Goal: Information Seeking & Learning: Learn about a topic

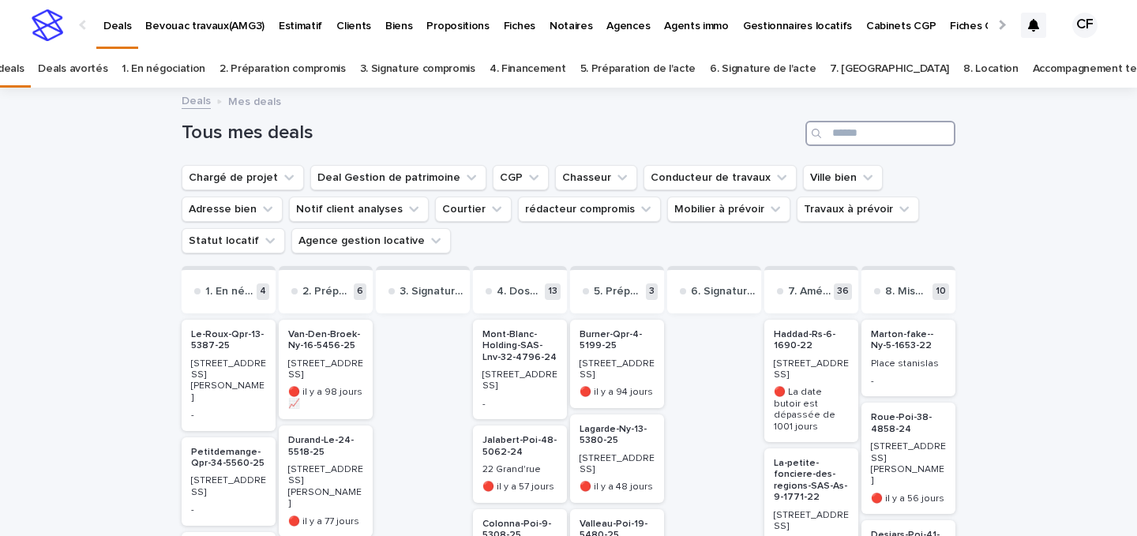
click at [854, 127] on input "Search" at bounding box center [880, 133] width 150 height 25
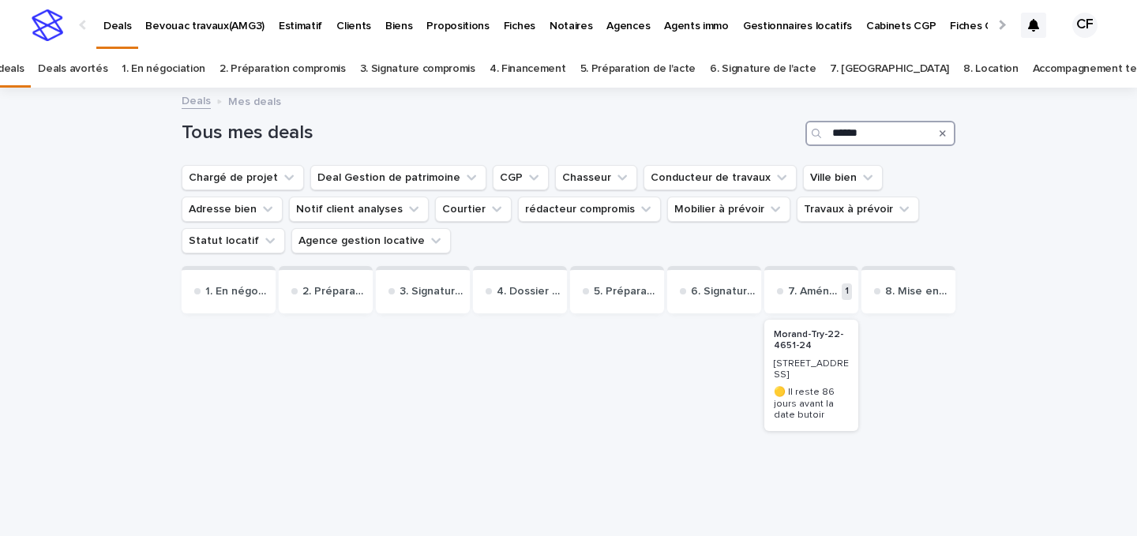
type input "******"
click at [799, 402] on p "🟡 Il reste 86 jours avant la date butoir" at bounding box center [810, 404] width 75 height 34
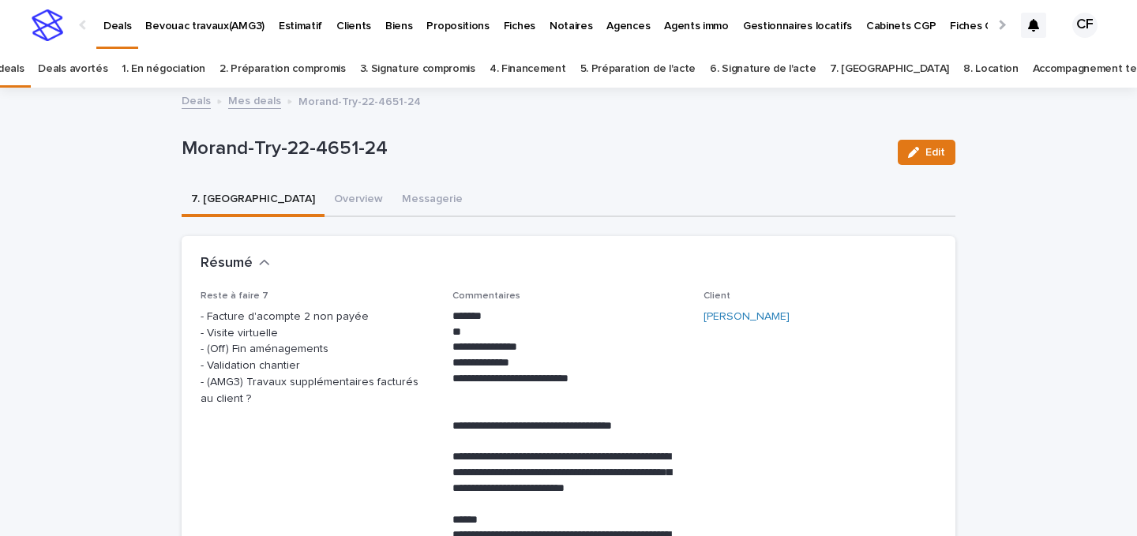
click at [324, 185] on button "Overview" at bounding box center [358, 200] width 68 height 33
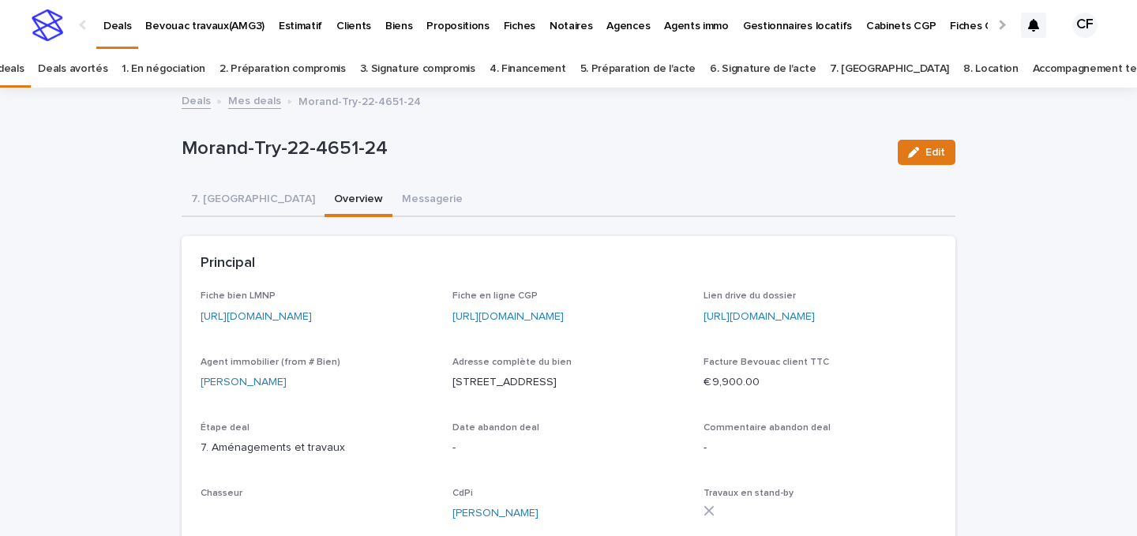
click at [250, 313] on link "https://app.bevouac.com/fiche/recPQ4naXMiRMAaLf" at bounding box center [255, 316] width 111 height 11
click at [736, 318] on link "https://drive.google.com/drive/folders/1YNDj9AiXCOqZDuBtaUaCrjPIQPBXr4_E" at bounding box center [758, 316] width 111 height 11
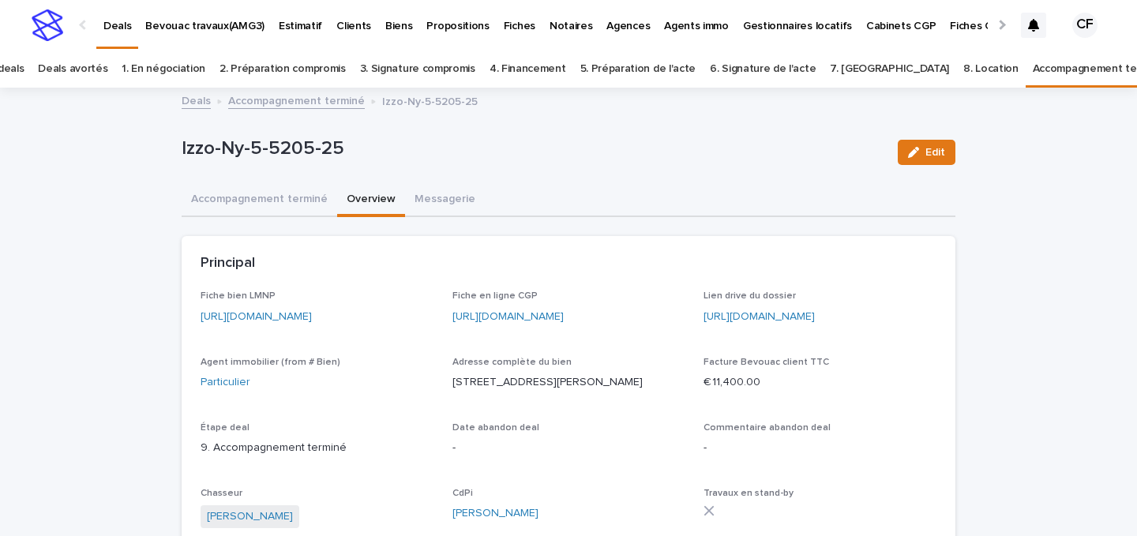
click at [53, 28] on img at bounding box center [48, 25] width 32 height 32
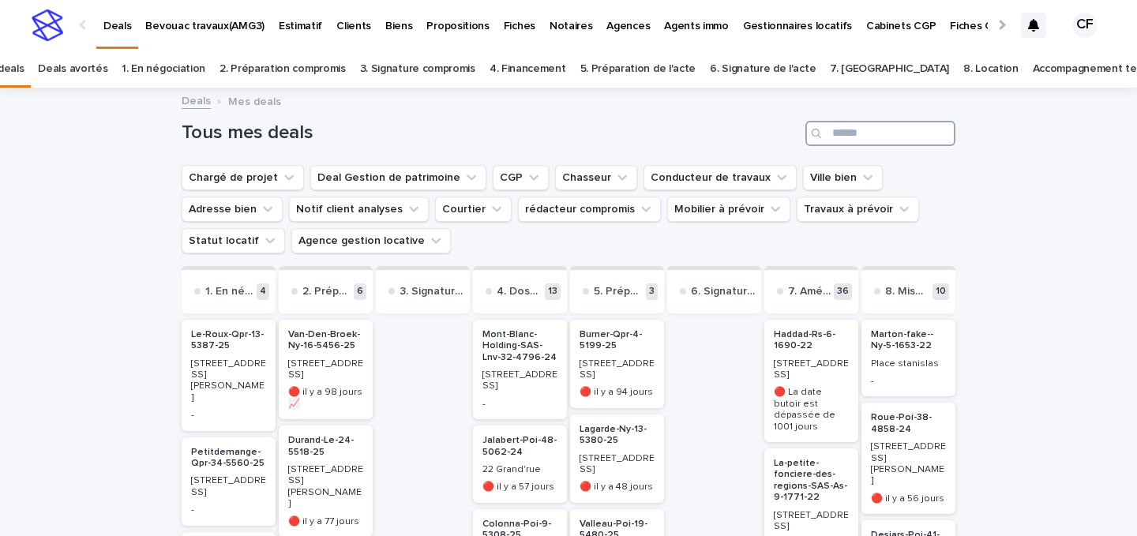
click at [845, 138] on input "Search" at bounding box center [880, 133] width 150 height 25
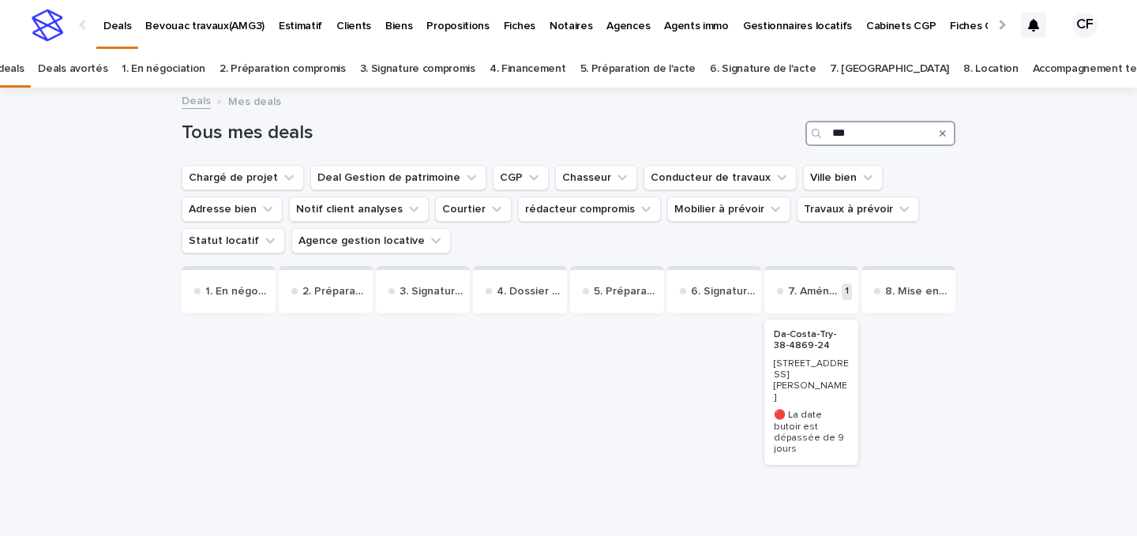
type input "***"
click at [830, 356] on h2 "Da-Costa-Try-38-4869-24" at bounding box center [811, 340] width 84 height 32
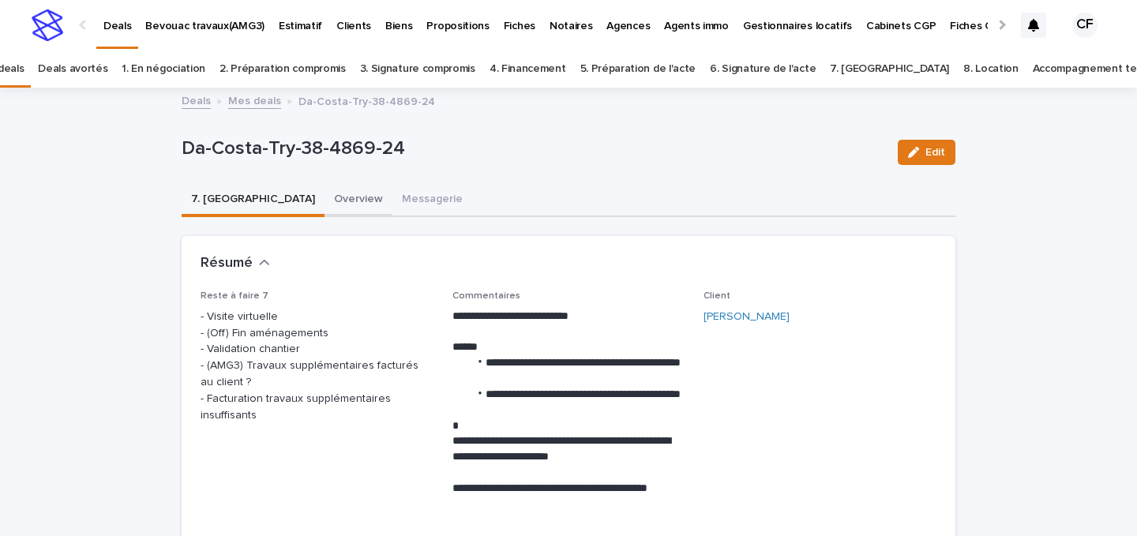
click at [324, 212] on button "Overview" at bounding box center [358, 200] width 68 height 33
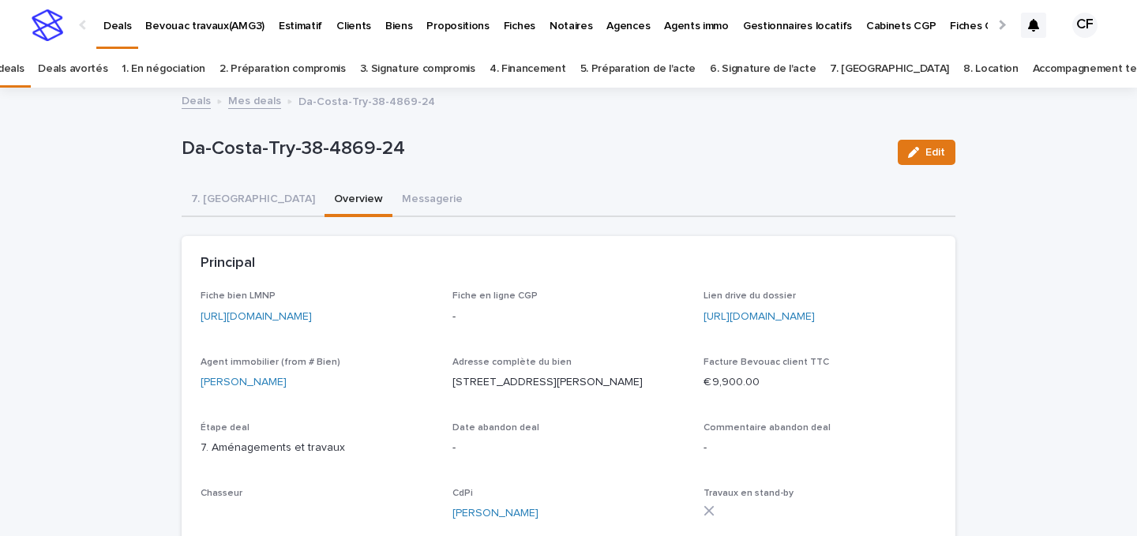
click at [800, 301] on p "Lien drive du dossier" at bounding box center [819, 295] width 233 height 11
click at [796, 305] on div "Lien drive du dossier [URL][DOMAIN_NAME]" at bounding box center [819, 313] width 233 height 47
click at [781, 320] on link "[URL][DOMAIN_NAME]" at bounding box center [758, 316] width 111 height 11
click at [58, 24] on img at bounding box center [48, 25] width 32 height 32
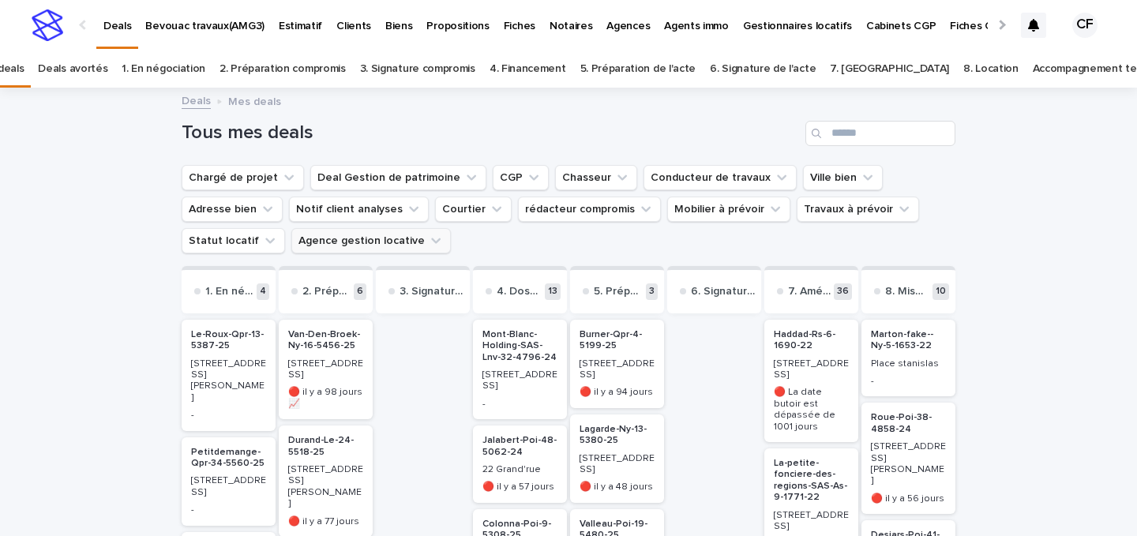
click at [428, 238] on icon "Agence gestion locative" at bounding box center [436, 241] width 16 height 16
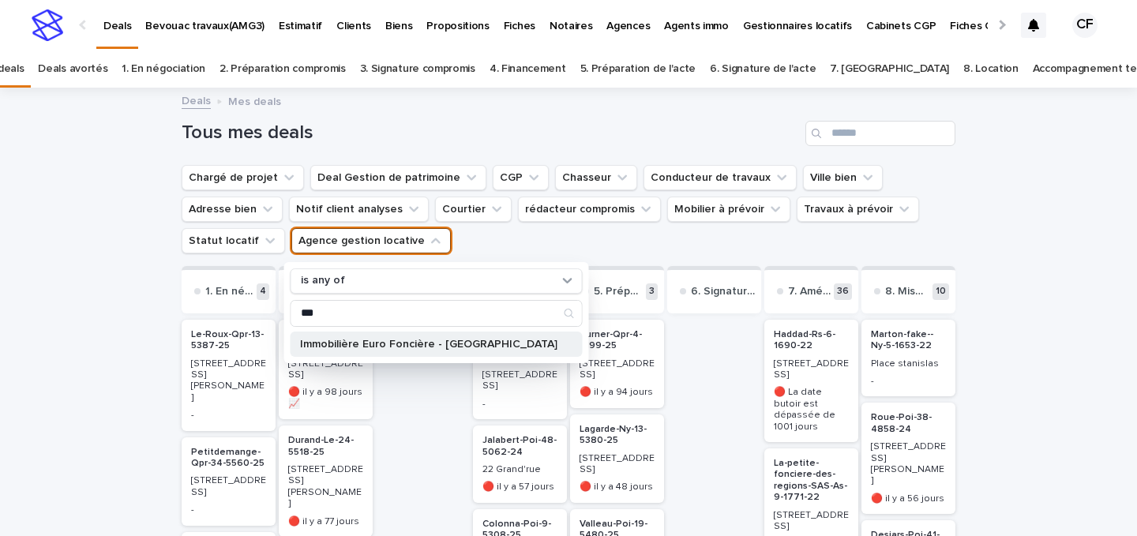
type input "***"
click at [390, 335] on div "Immobilière Euro Foncière - [GEOGRAPHIC_DATA]" at bounding box center [436, 343] width 292 height 25
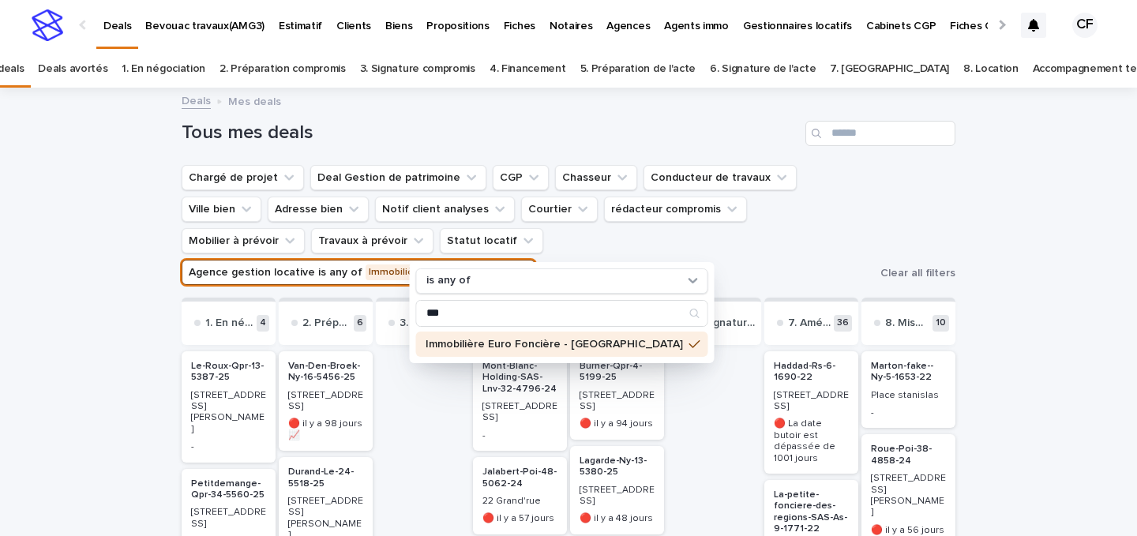
click at [809, 230] on ul "Chargé de projet Deal Gestion de patrimoine CGP Chasseur Conducteur de travaux …" at bounding box center [527, 225] width 698 height 126
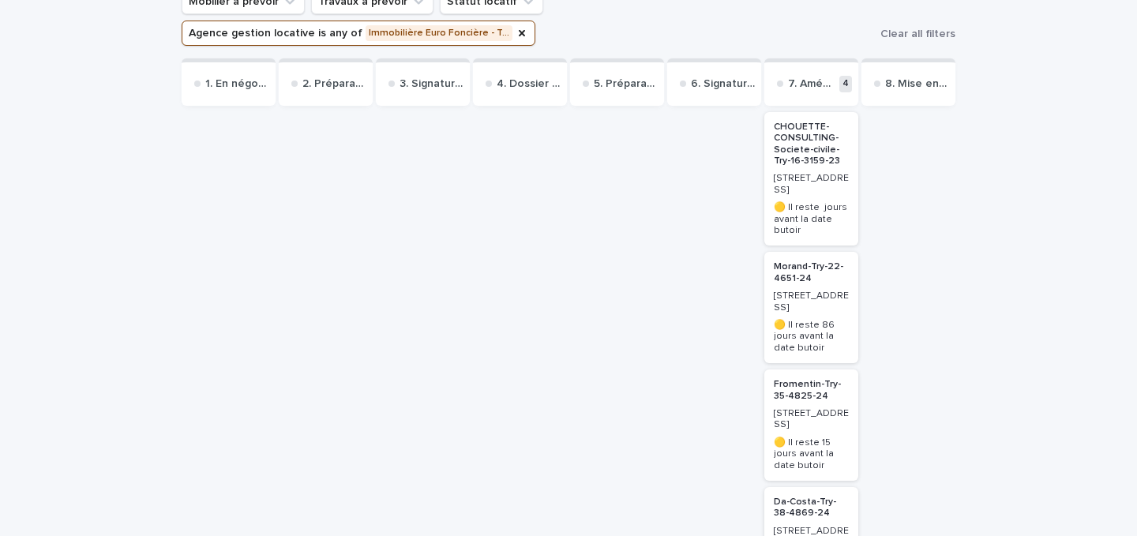
scroll to position [264, 0]
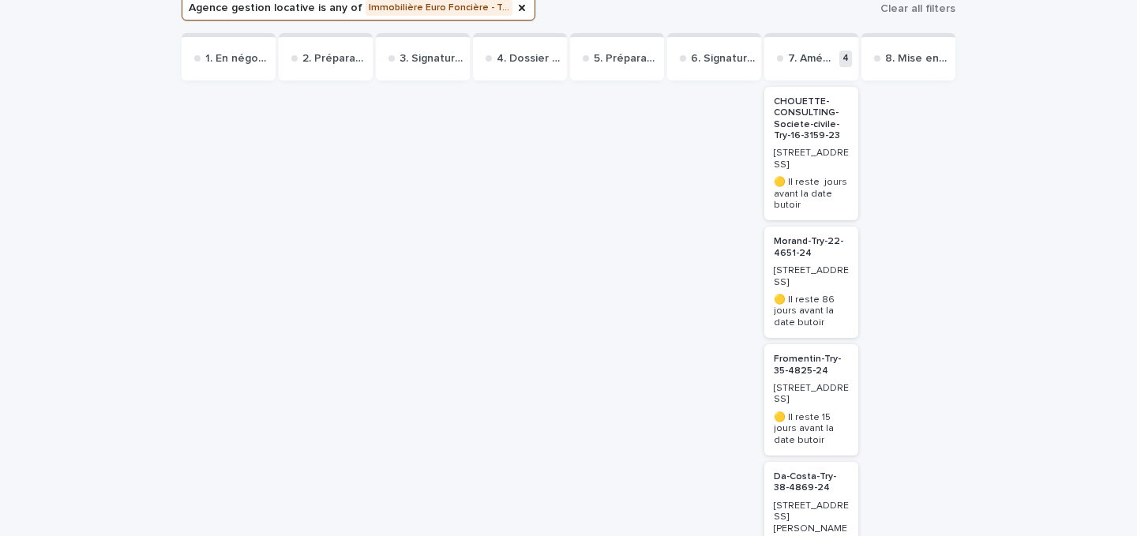
click at [807, 354] on p "Fromentin-Try-35-4825-24" at bounding box center [810, 365] width 75 height 23
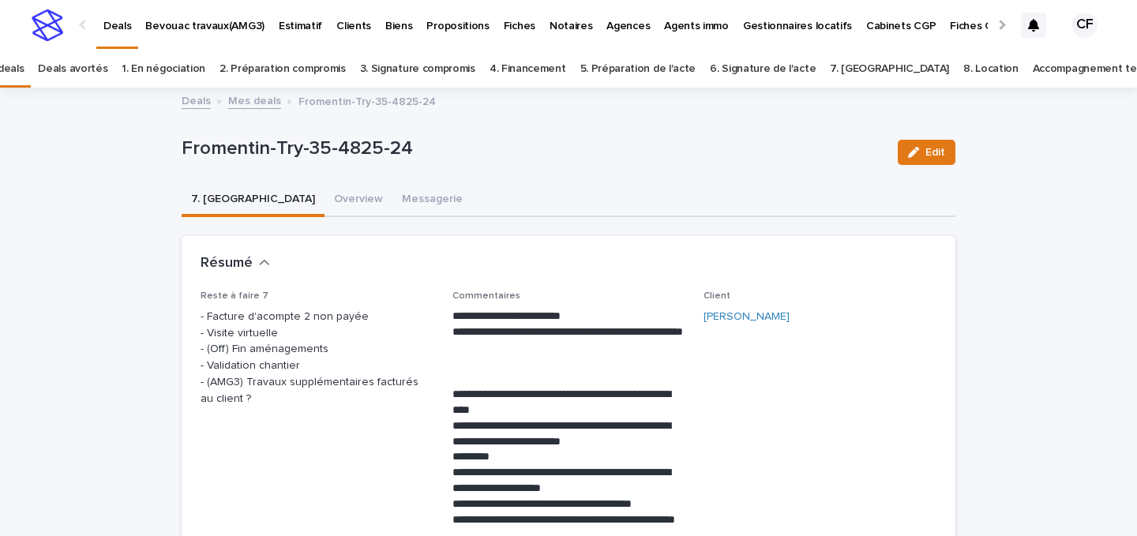
click at [249, 197] on button "7. [GEOGRAPHIC_DATA]" at bounding box center [253, 200] width 143 height 33
click at [324, 199] on button "Overview" at bounding box center [358, 200] width 68 height 33
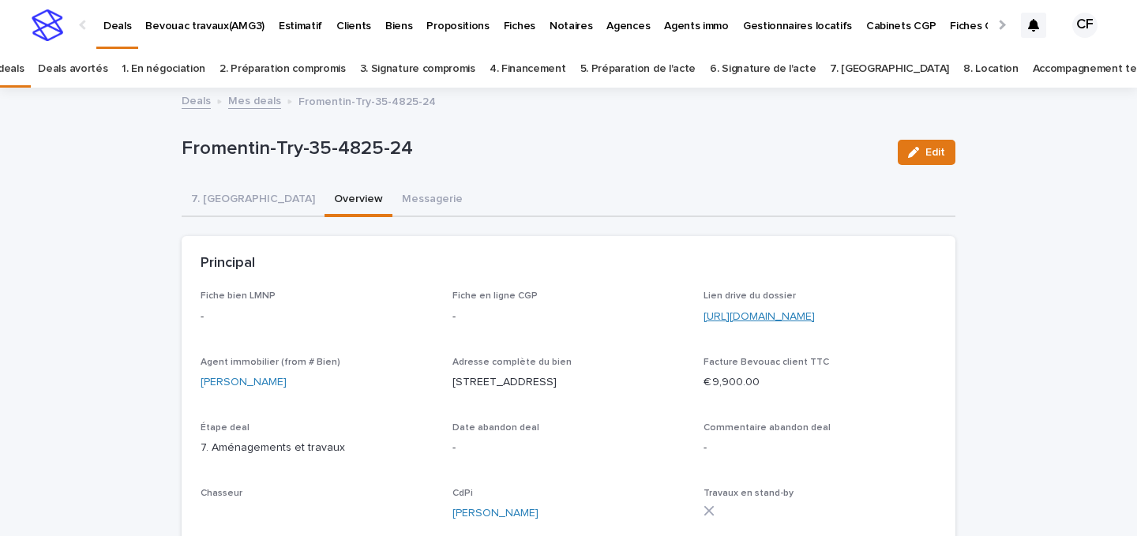
click at [800, 315] on link "[URL][DOMAIN_NAME]" at bounding box center [758, 316] width 111 height 11
click at [780, 318] on link "[URL][DOMAIN_NAME]" at bounding box center [758, 316] width 111 height 11
